Goal: Find specific page/section: Find specific page/section

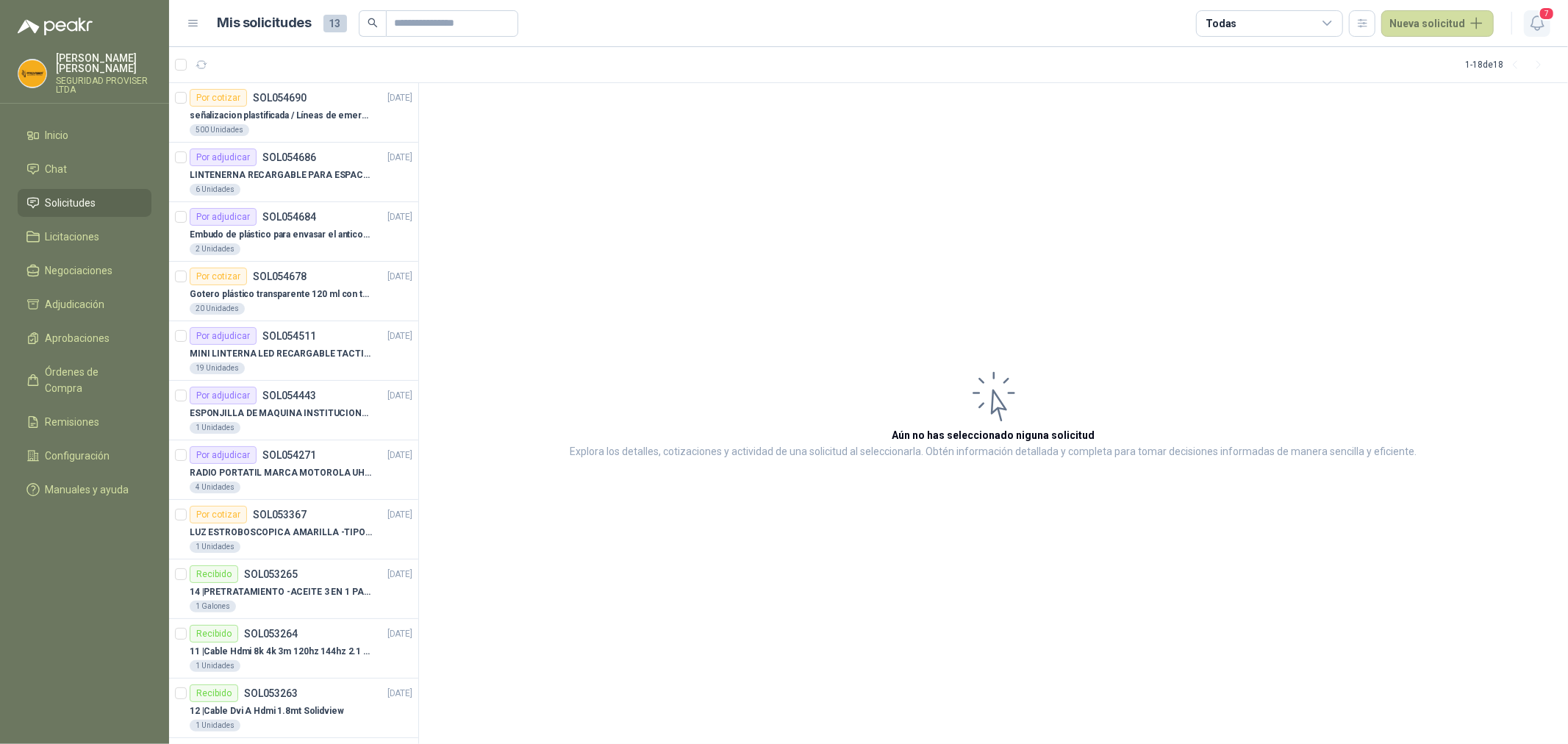
click at [1538, 9] on span "7" at bounding box center [1546, 14] width 16 height 14
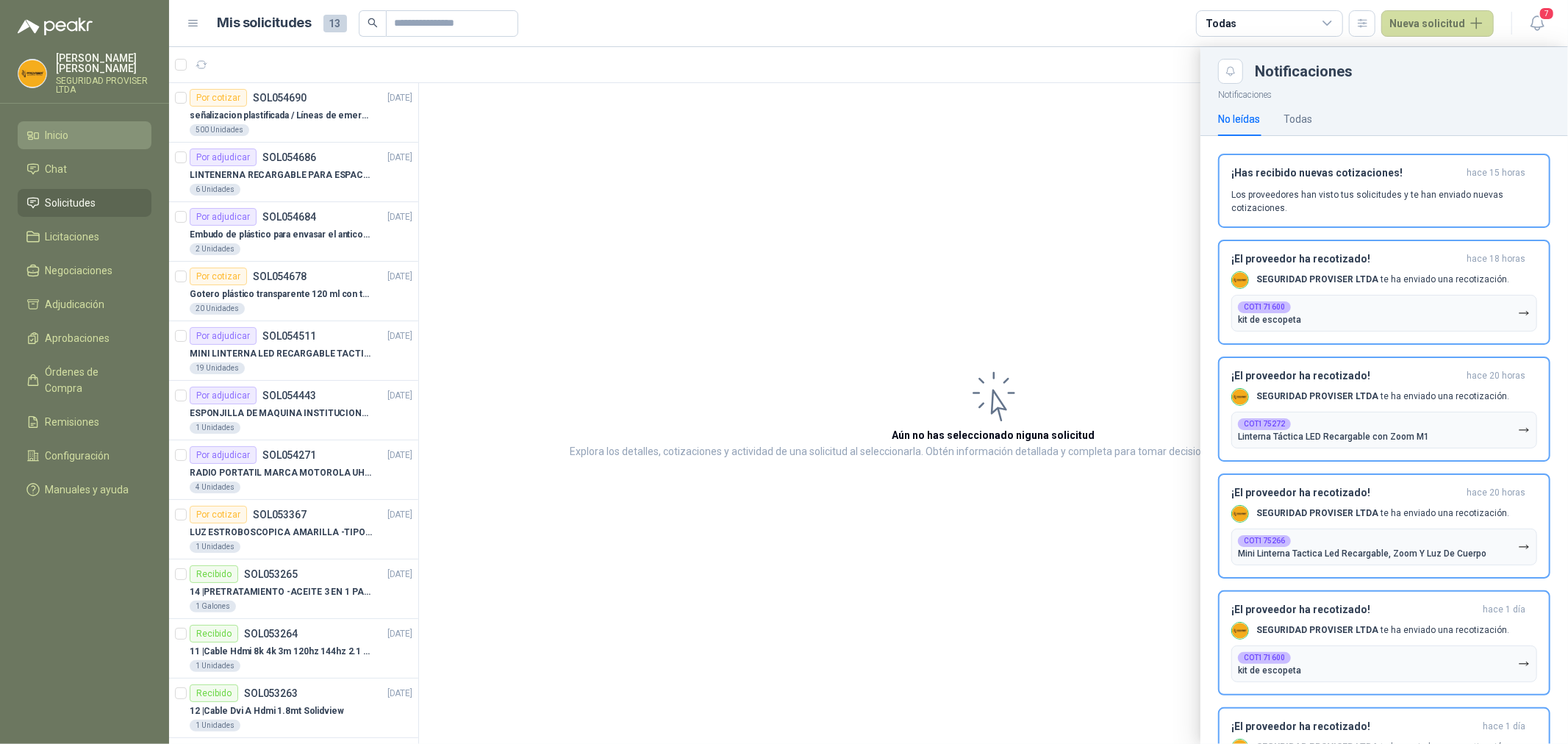
click at [44, 128] on li "Inicio" at bounding box center [85, 135] width 116 height 16
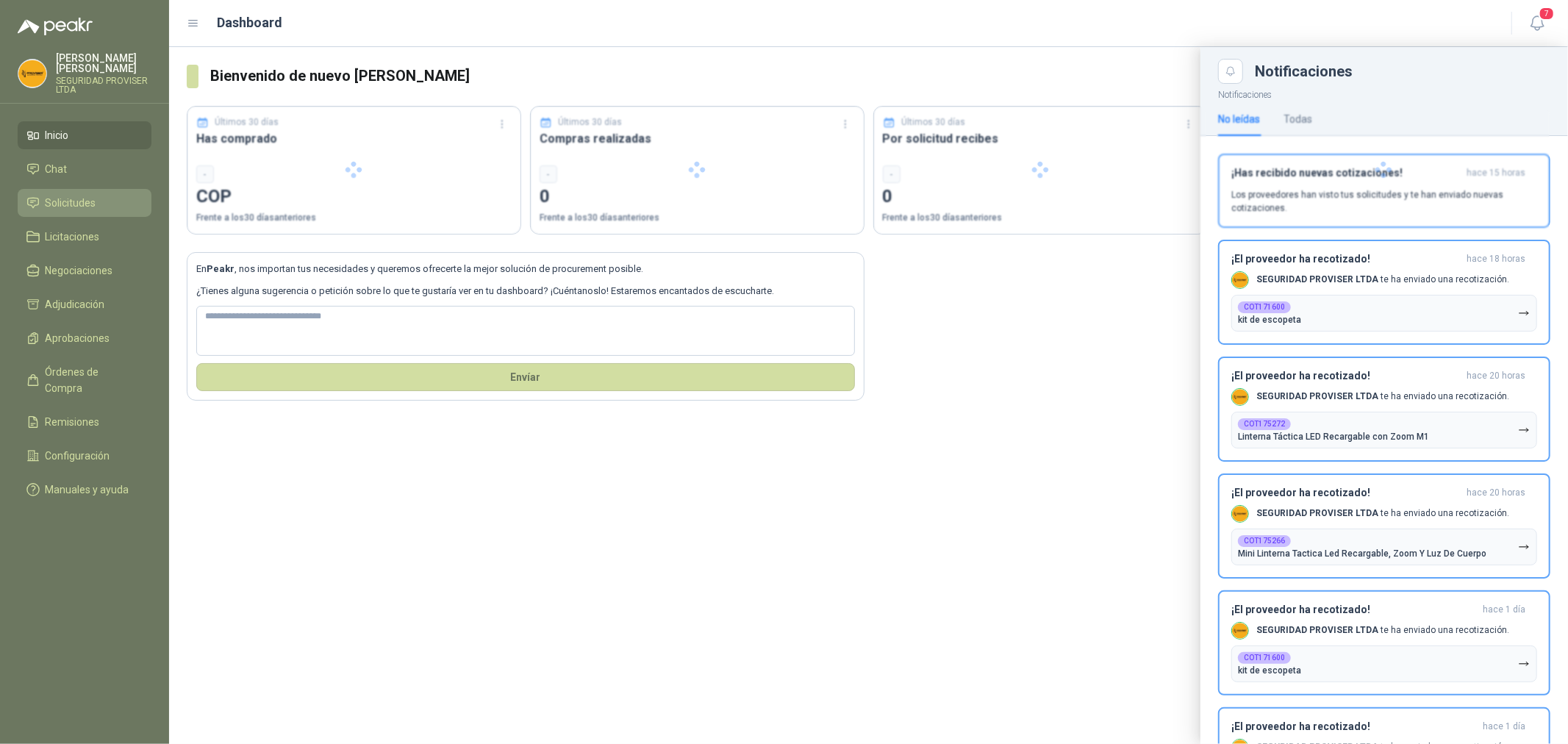
click at [88, 196] on span "Solicitudes" at bounding box center [71, 203] width 51 height 16
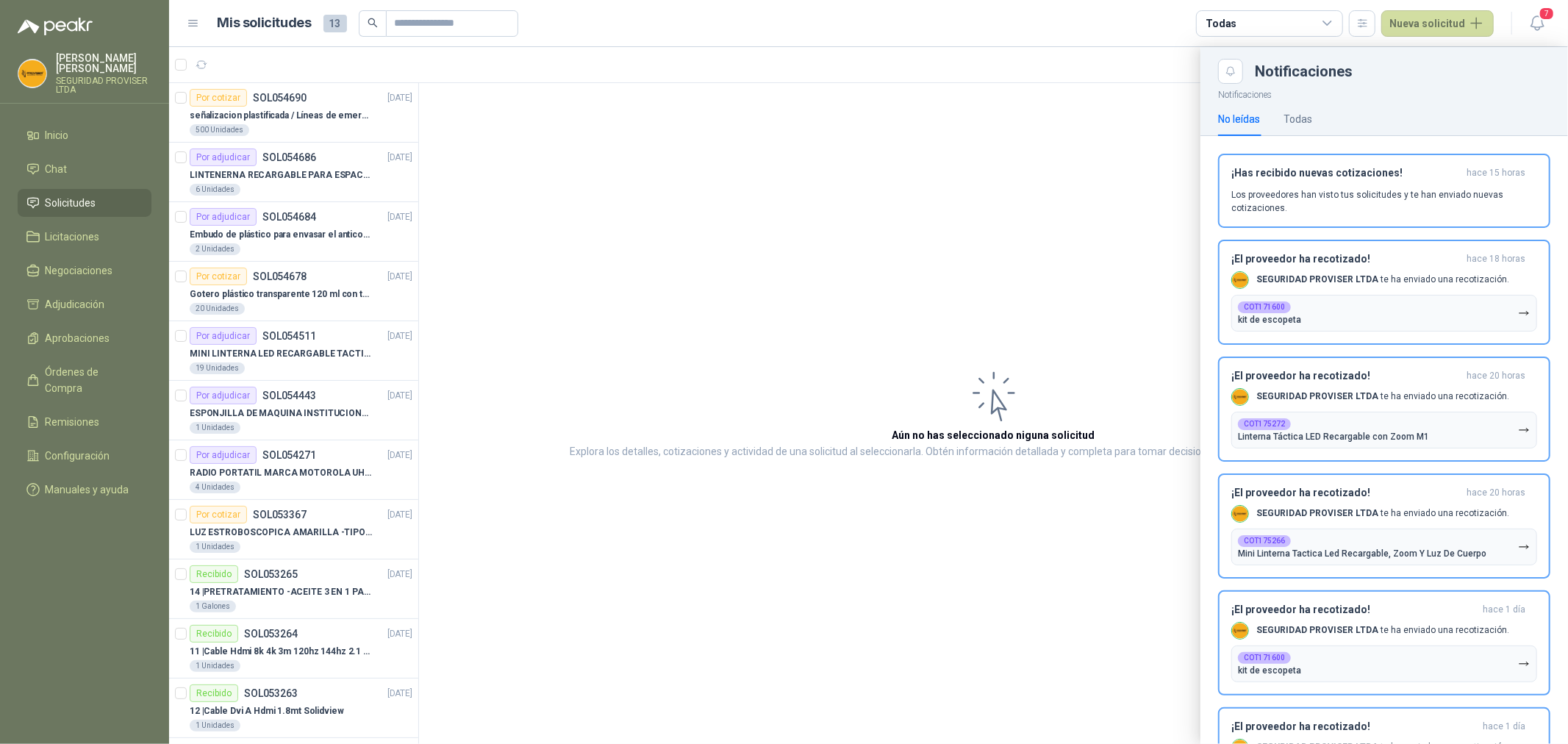
click at [338, 136] on div at bounding box center [868, 395] width 1399 height 697
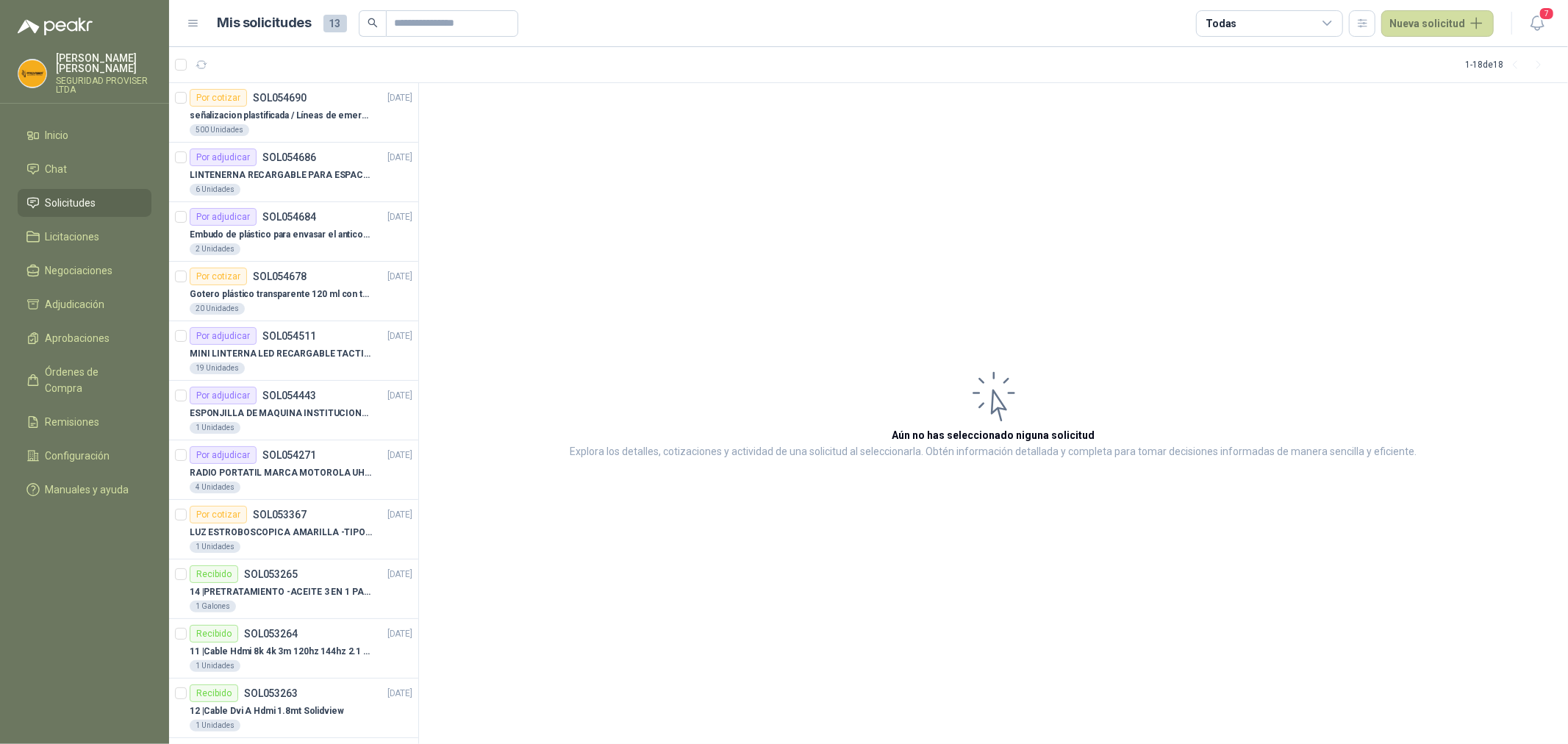
click at [338, 136] on article "Por cotizar SOL054690 [DATE] señalizacion plastificada / Líneas de emergencia 5…" at bounding box center [293, 113] width 250 height 60
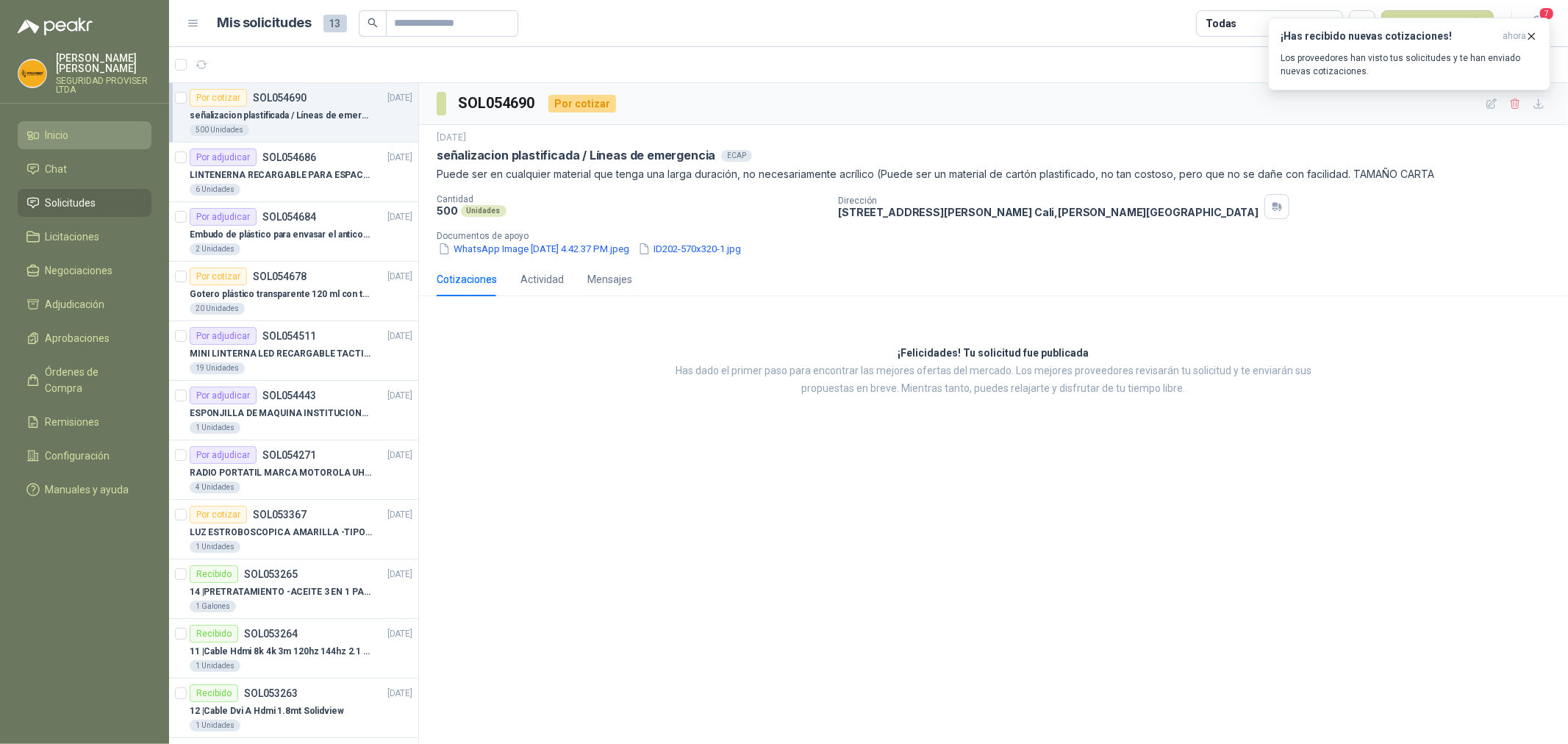
click at [89, 140] on li "Inicio" at bounding box center [85, 135] width 116 height 16
